Goal: Find specific page/section: Find specific page/section

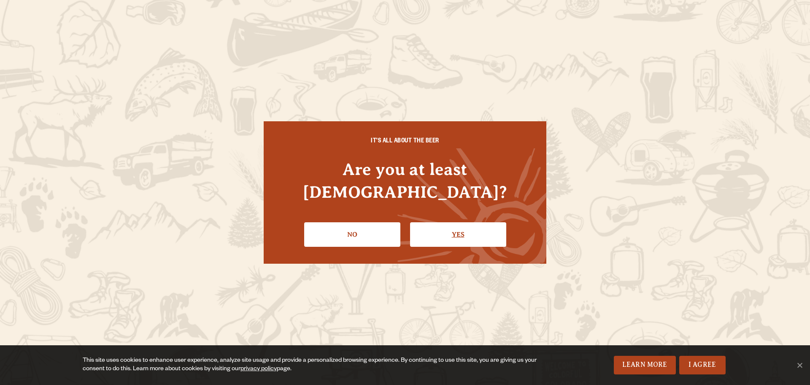
click at [456, 228] on link "Yes" at bounding box center [458, 234] width 96 height 24
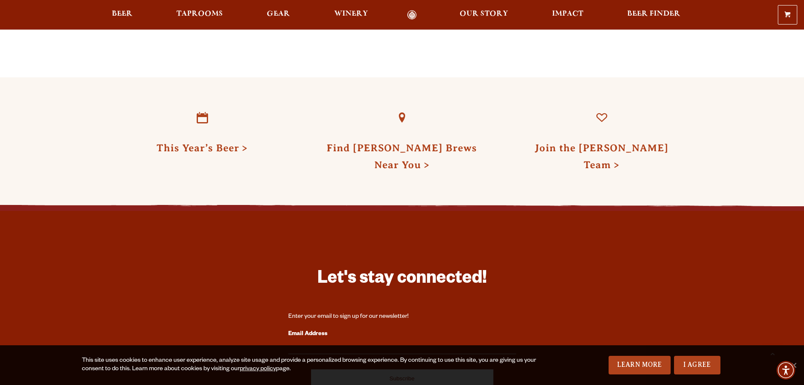
scroll to position [2279, 0]
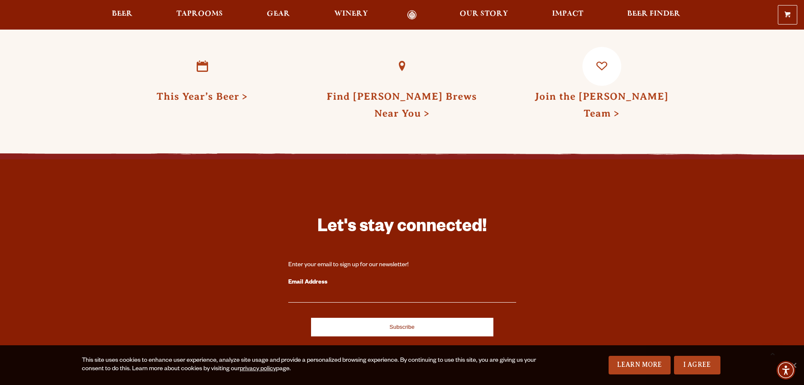
click at [612, 91] on link "Join the [PERSON_NAME] Team" at bounding box center [602, 105] width 134 height 28
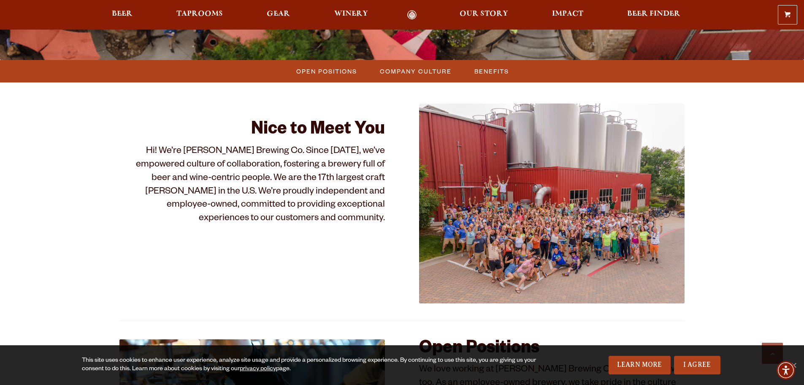
scroll to position [211, 0]
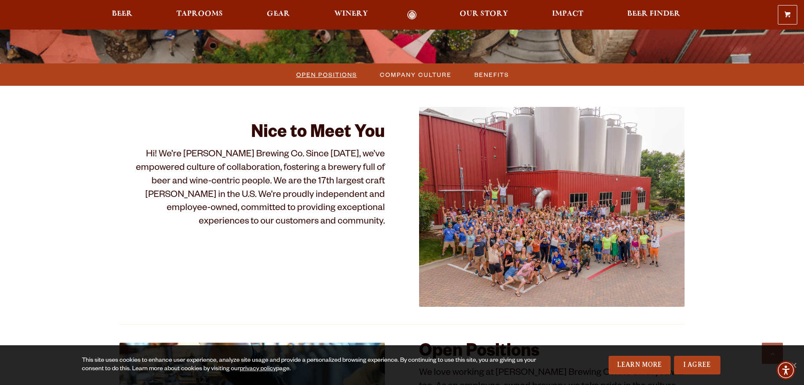
click at [321, 70] on span "Open Positions" at bounding box center [326, 74] width 61 height 12
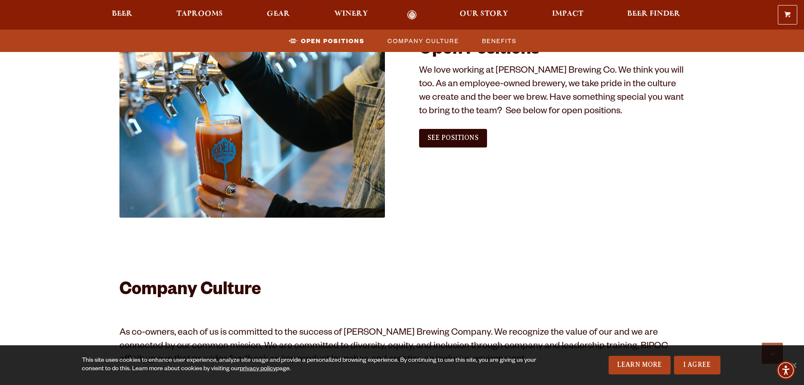
scroll to position [513, 0]
click at [465, 147] on link "See Positions" at bounding box center [453, 137] width 68 height 19
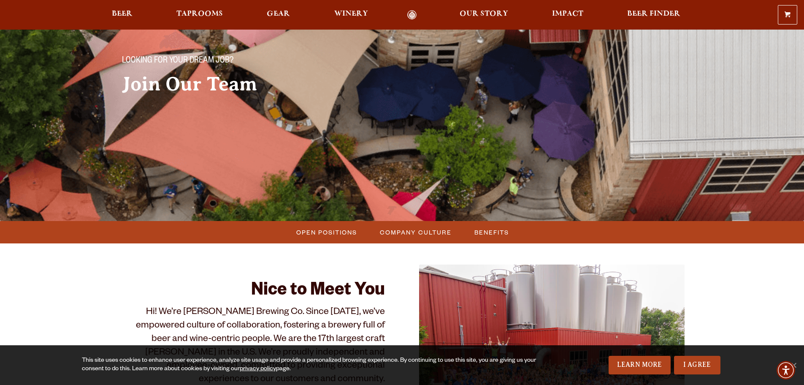
scroll to position [127, 0]
